Goal: Task Accomplishment & Management: Manage account settings

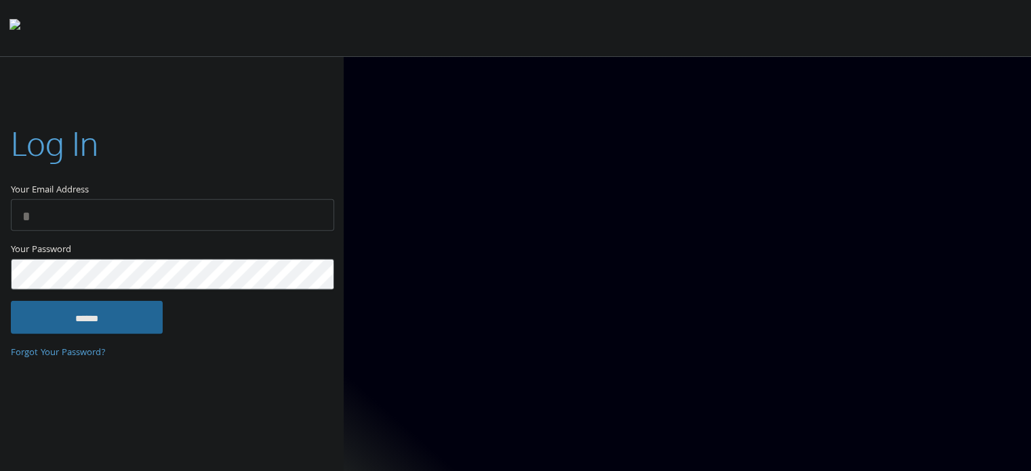
scroll to position [3, 0]
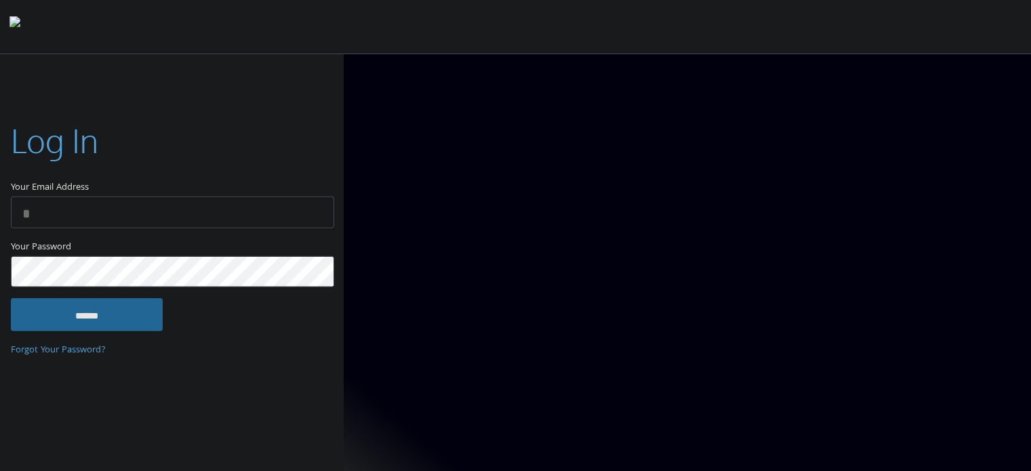
click at [841, 78] on div at bounding box center [687, 262] width 687 height 417
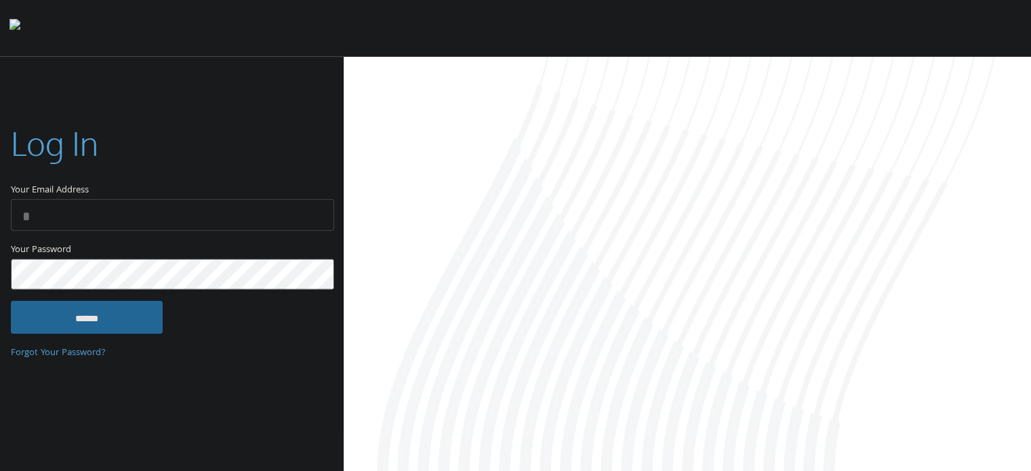
type input "**********"
click at [108, 313] on input "******" at bounding box center [87, 317] width 152 height 33
